Goal: Check status: Check status

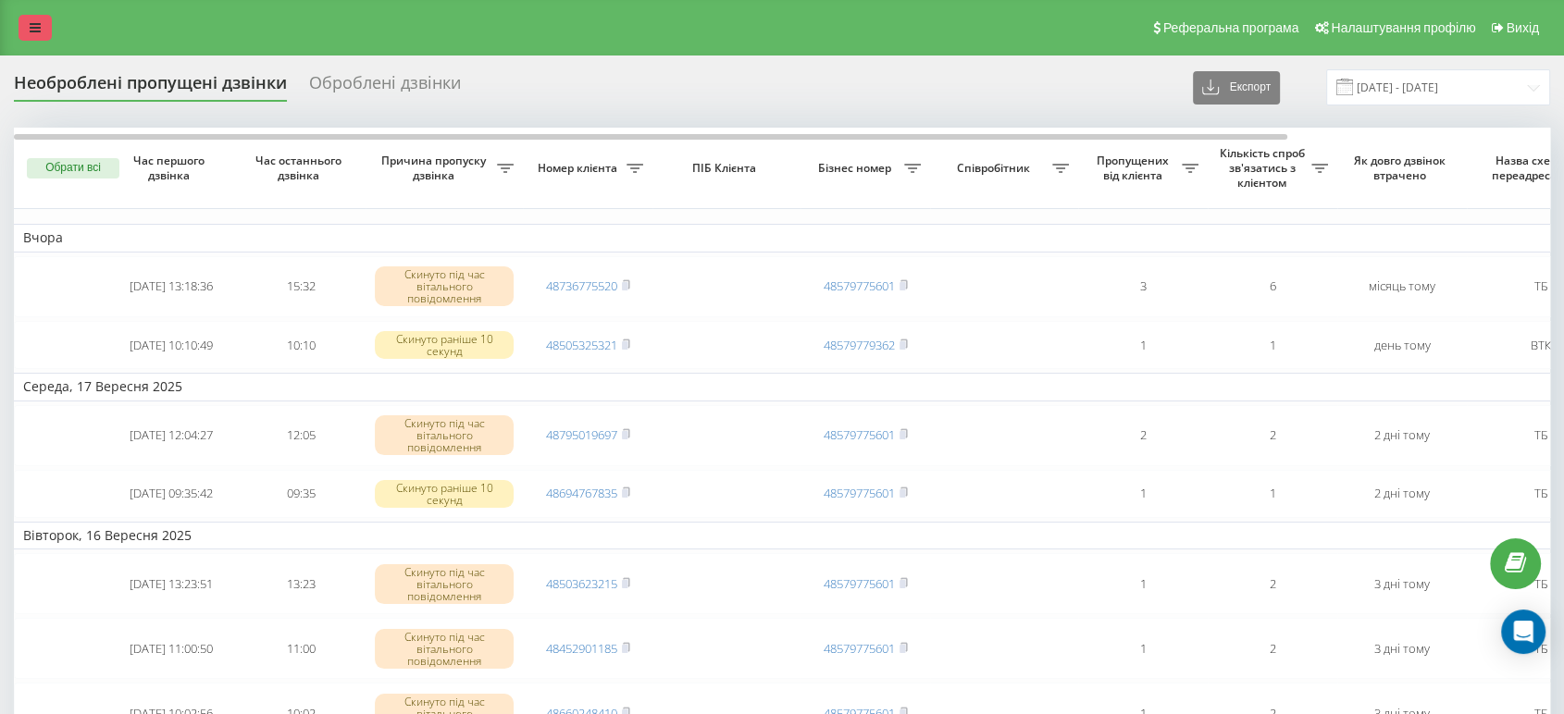
click at [32, 23] on icon at bounding box center [35, 27] width 11 height 13
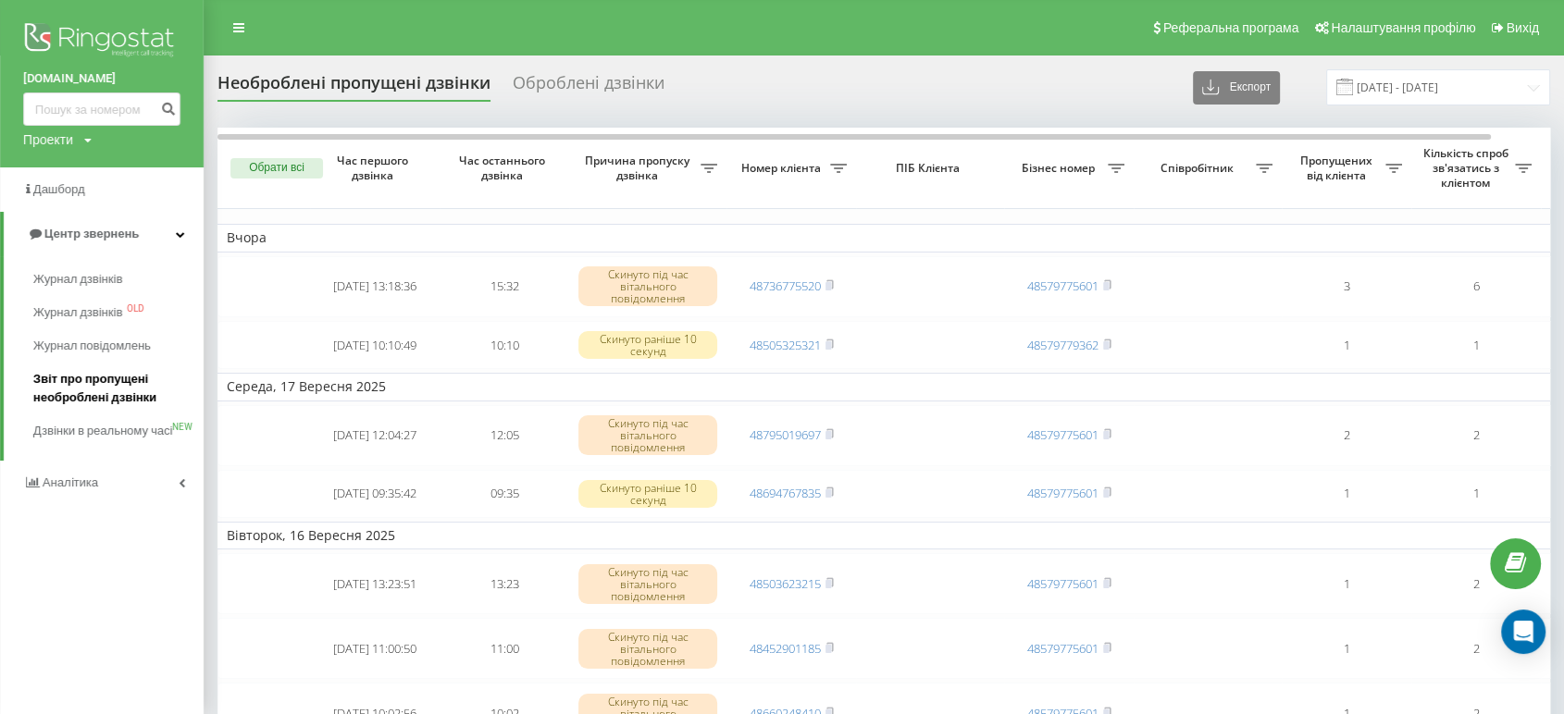
click at [135, 398] on span "Звіт про пропущені необроблені дзвінки" at bounding box center [113, 388] width 161 height 37
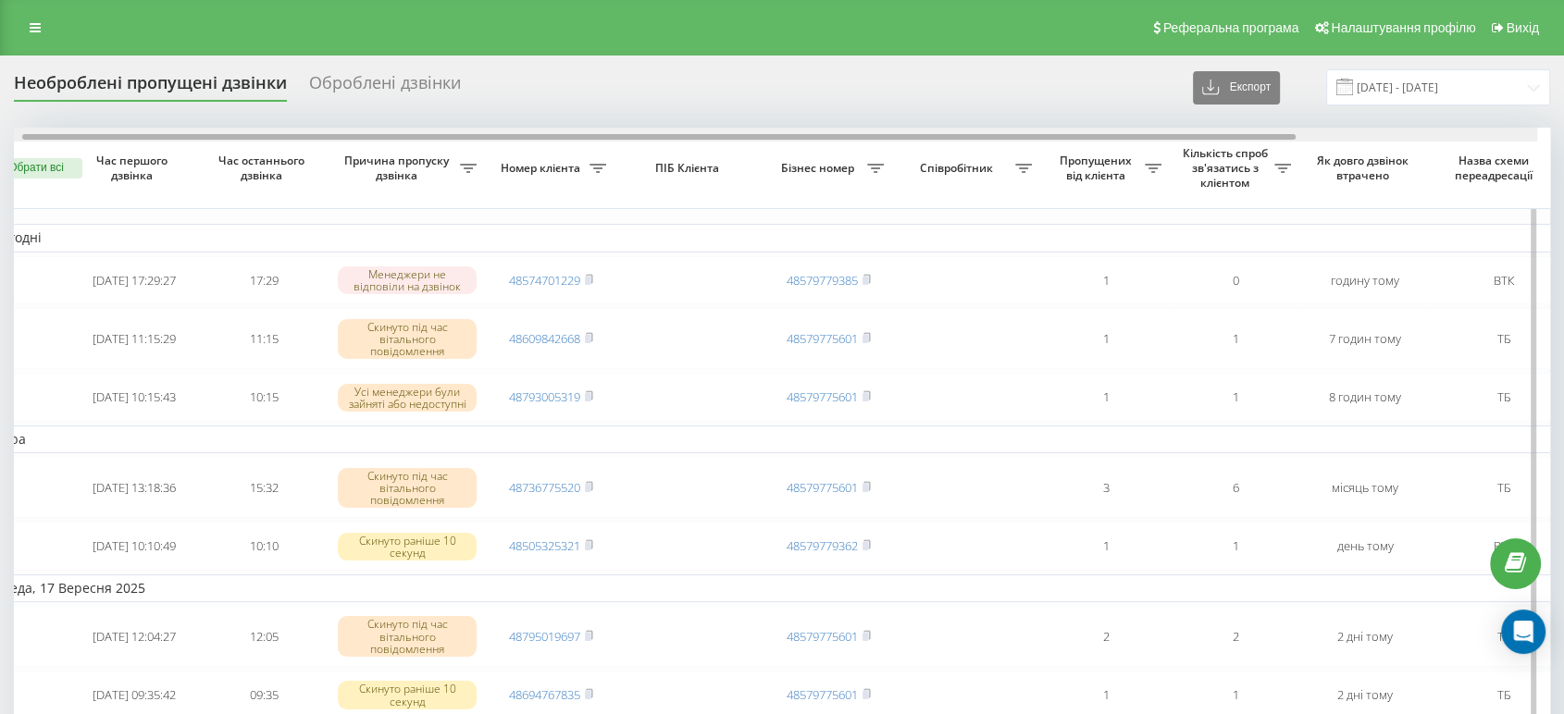
scroll to position [0, 40]
drag, startPoint x: 859, startPoint y: 136, endPoint x: 892, endPoint y: 132, distance: 33.5
click at [892, 132] on div at bounding box center [766, 135] width 1535 height 14
